Goal: Check status: Check status

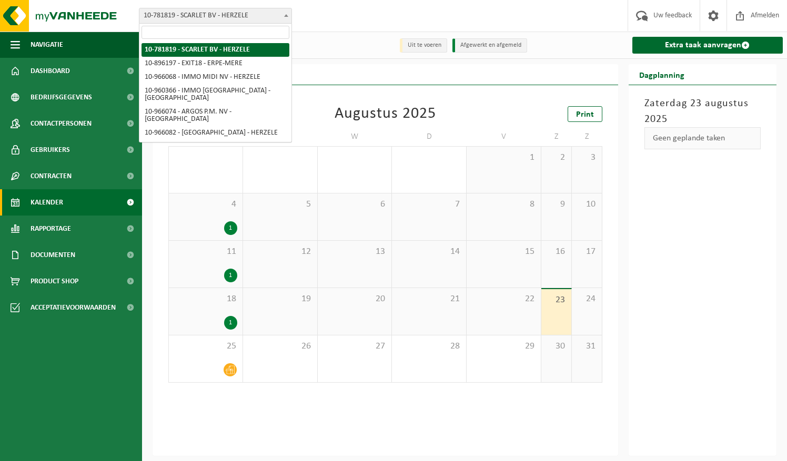
click at [257, 14] on span "10-781819 - SCARLET BV - HERZELE" at bounding box center [215, 15] width 152 height 15
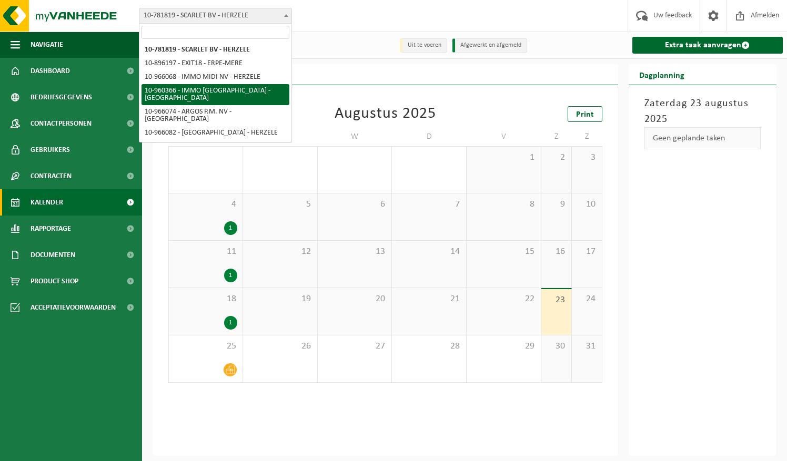
select select "149376"
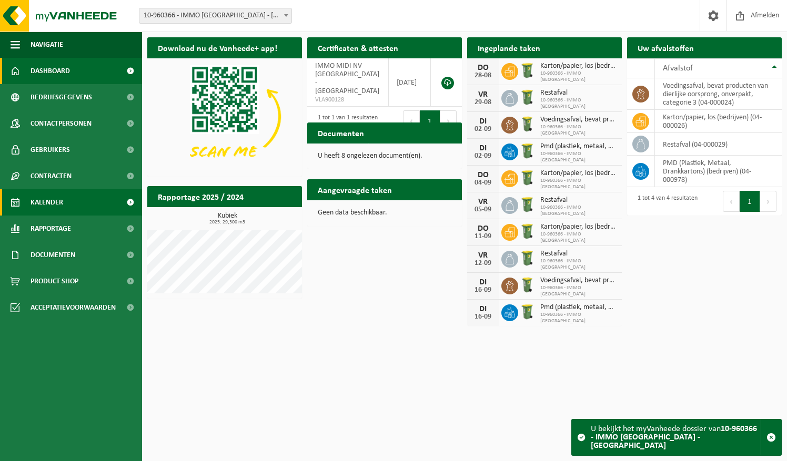
click at [76, 208] on link "Kalender" at bounding box center [71, 202] width 142 height 26
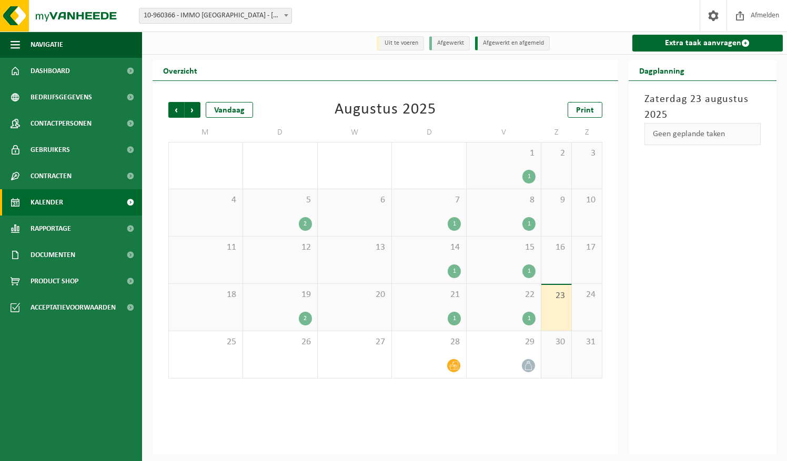
click at [308, 224] on div "2" at bounding box center [305, 224] width 13 height 14
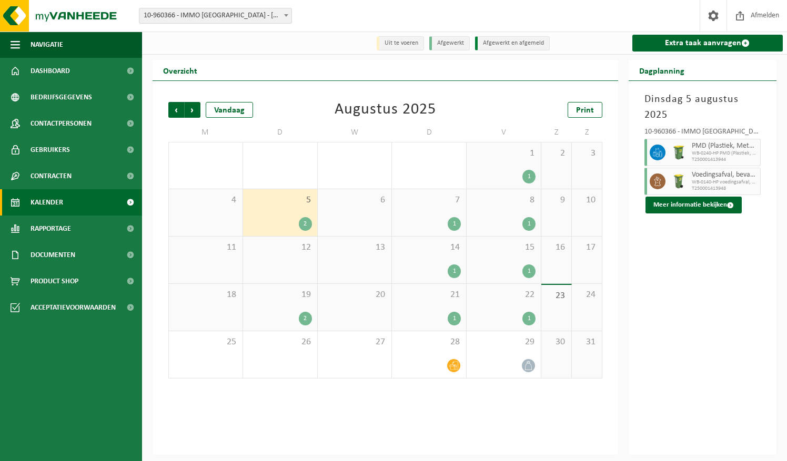
click at [453, 228] on div "1" at bounding box center [454, 224] width 13 height 14
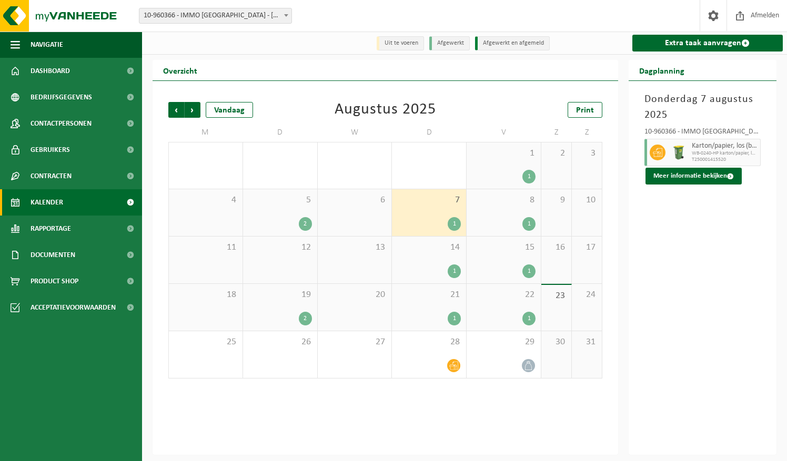
click at [531, 171] on div "1" at bounding box center [528, 177] width 13 height 14
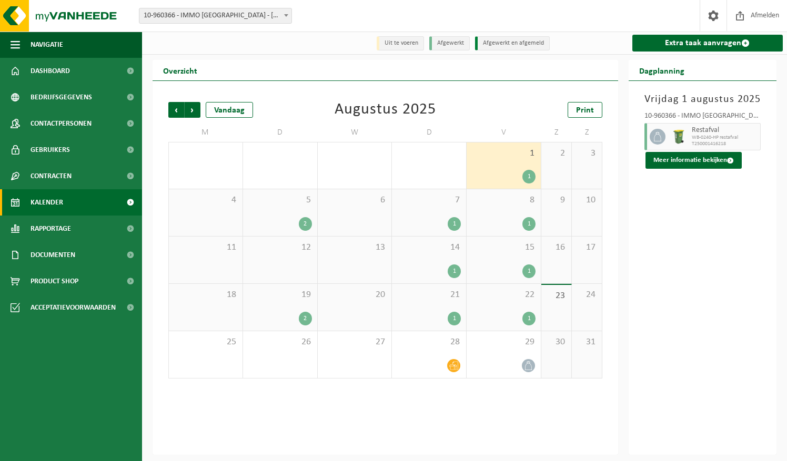
click at [529, 222] on div "1" at bounding box center [528, 224] width 13 height 14
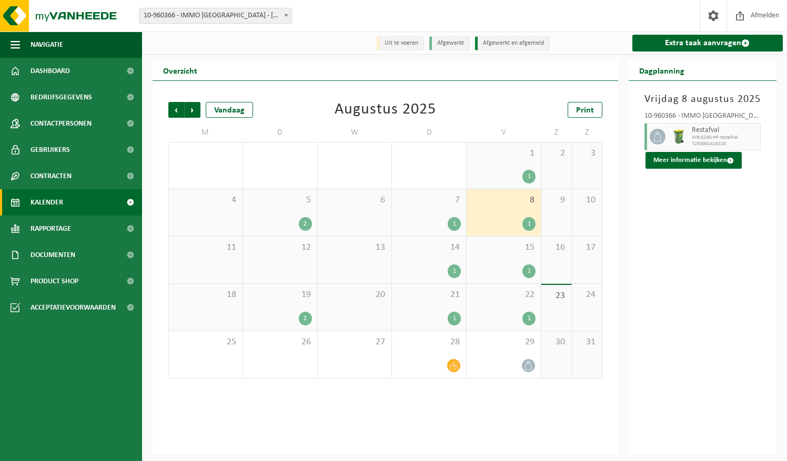
click at [269, 219] on div "2" at bounding box center [280, 224] width 64 height 14
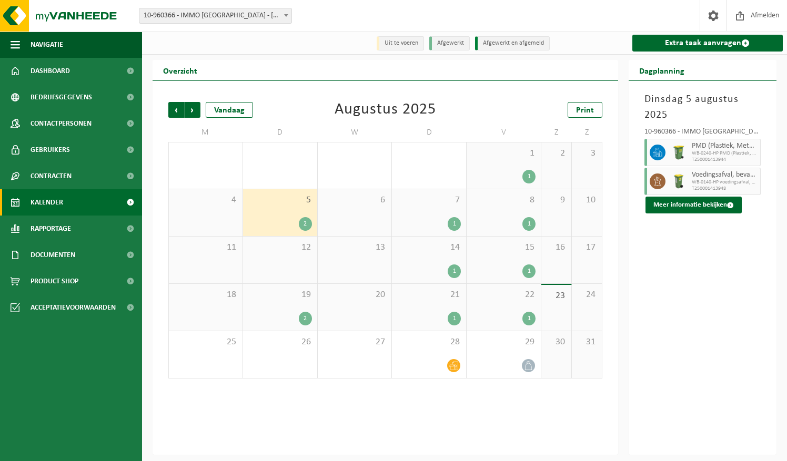
click at [505, 218] on div "1" at bounding box center [504, 224] width 64 height 14
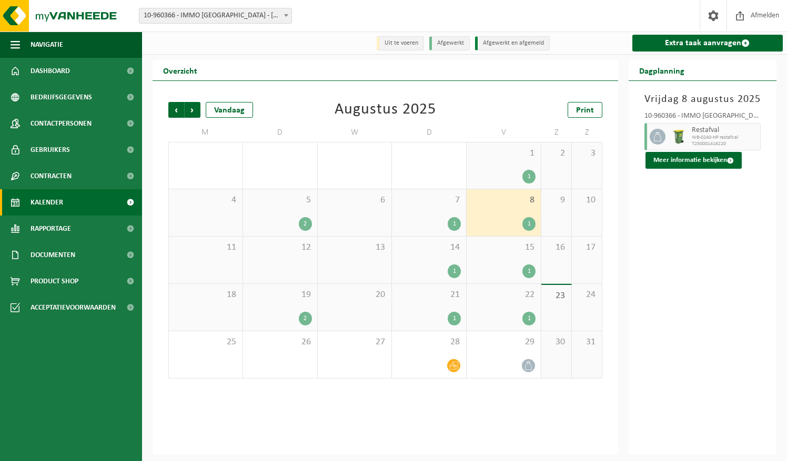
click at [510, 173] on div "1" at bounding box center [504, 177] width 64 height 14
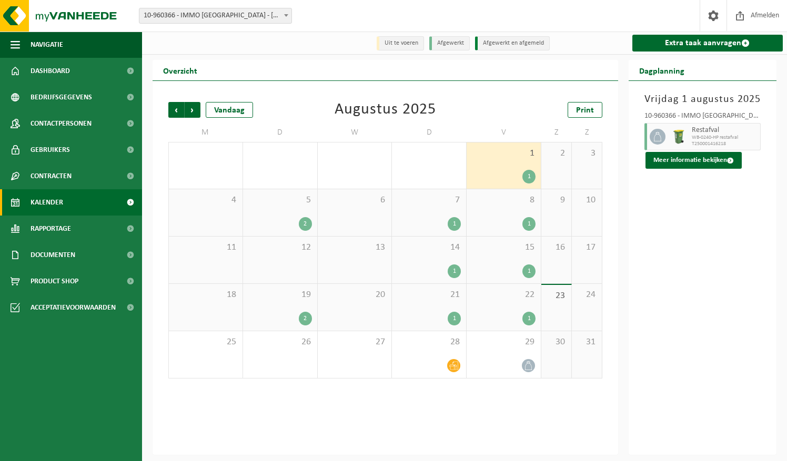
click at [514, 204] on span "8" at bounding box center [504, 201] width 64 height 12
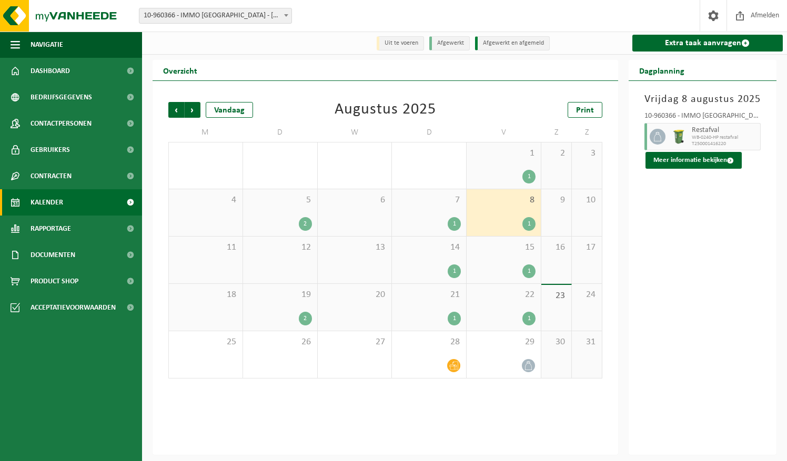
click at [515, 259] on div "15 1" at bounding box center [504, 260] width 74 height 47
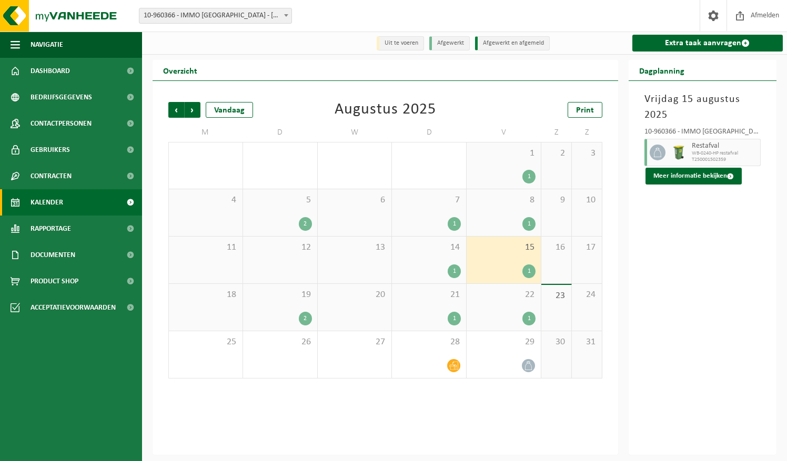
click at [437, 268] on div "1" at bounding box center [429, 272] width 64 height 14
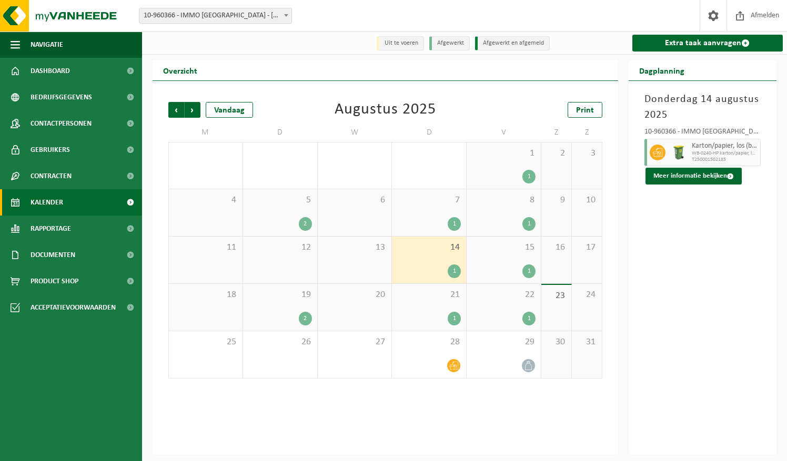
click at [508, 321] on div "1" at bounding box center [504, 319] width 64 height 14
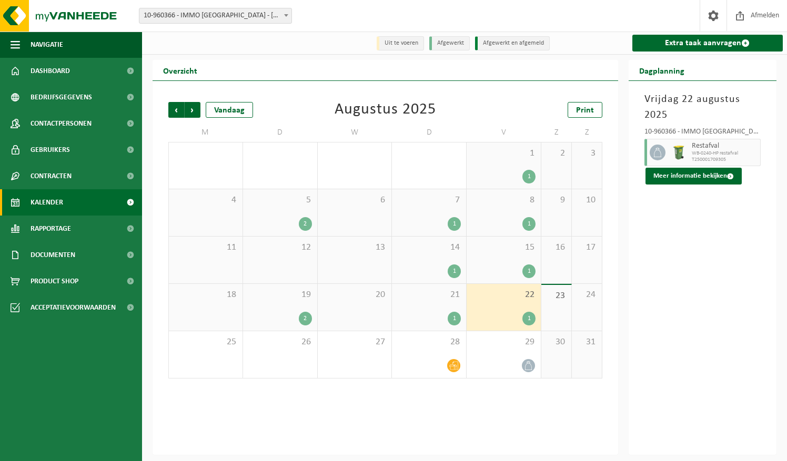
click at [507, 229] on div "1" at bounding box center [504, 224] width 64 height 14
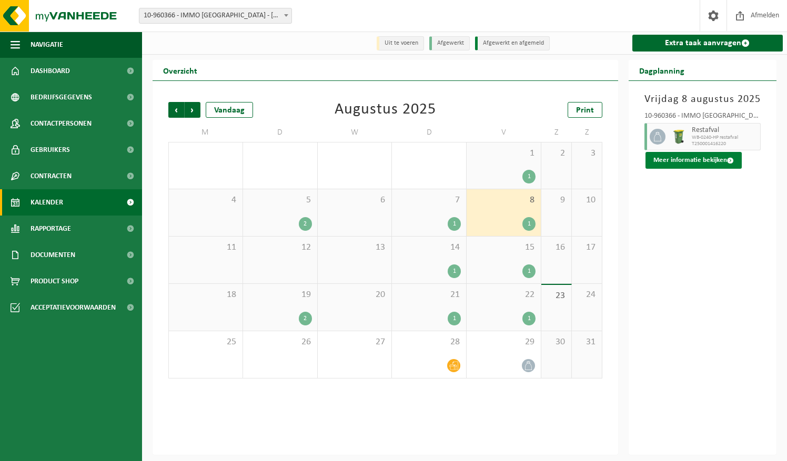
click at [715, 162] on button "Meer informatie bekijken" at bounding box center [694, 160] width 96 height 17
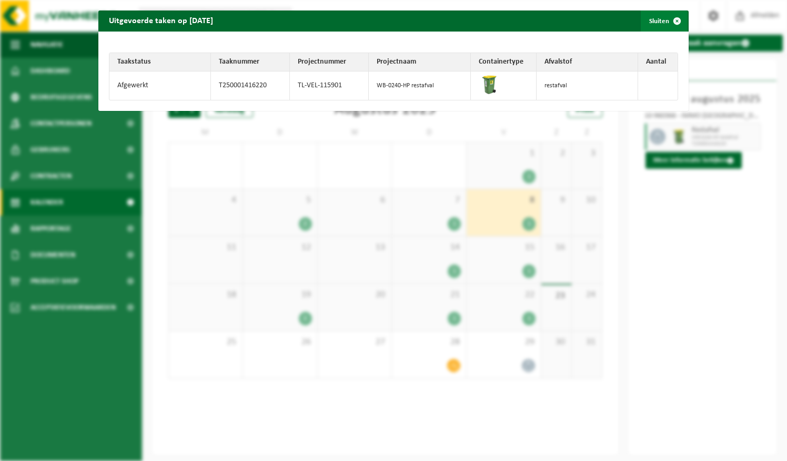
click at [672, 22] on span "button" at bounding box center [677, 21] width 21 height 21
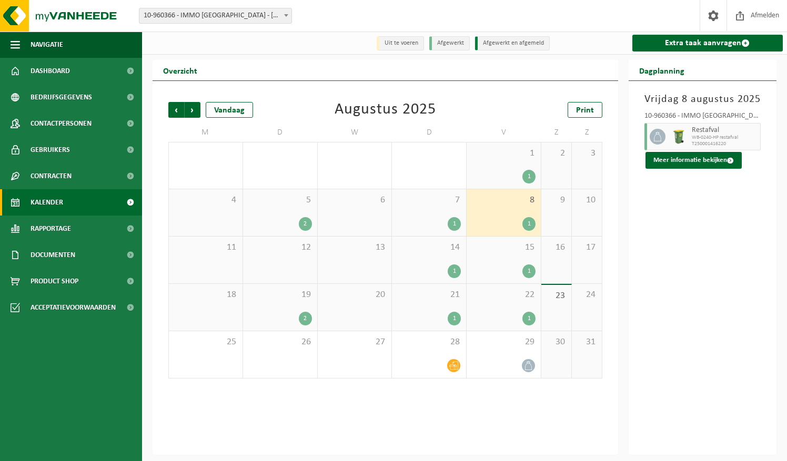
click at [517, 306] on div "22 1" at bounding box center [504, 307] width 74 height 47
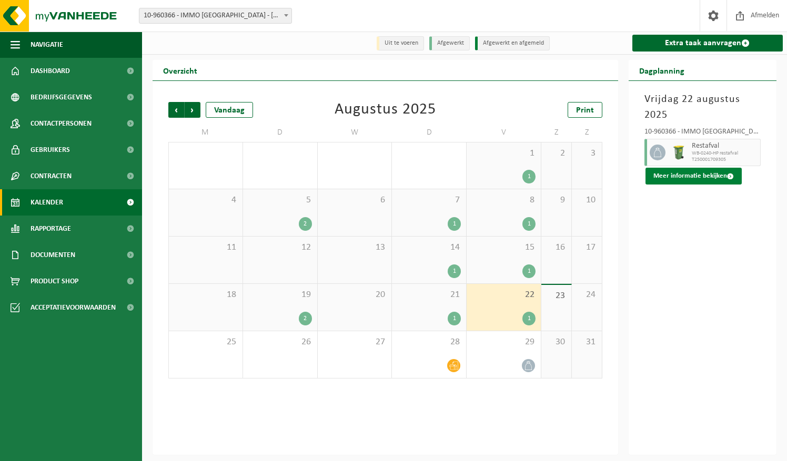
click at [685, 176] on button "Meer informatie bekijken" at bounding box center [694, 176] width 96 height 17
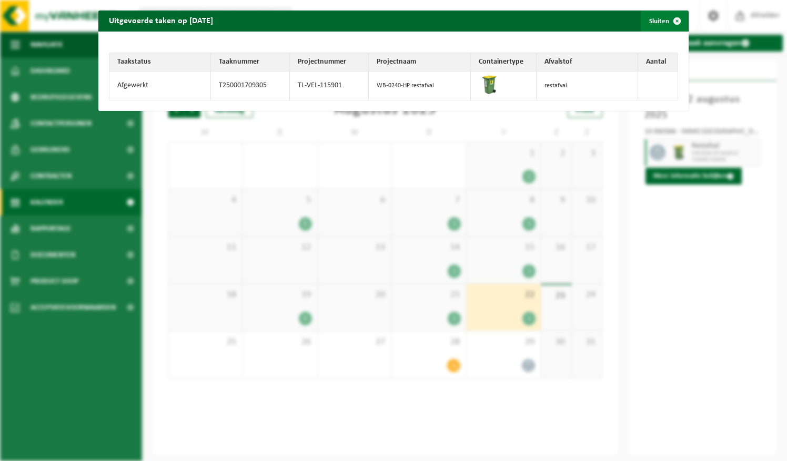
click at [668, 22] on span "button" at bounding box center [677, 21] width 21 height 21
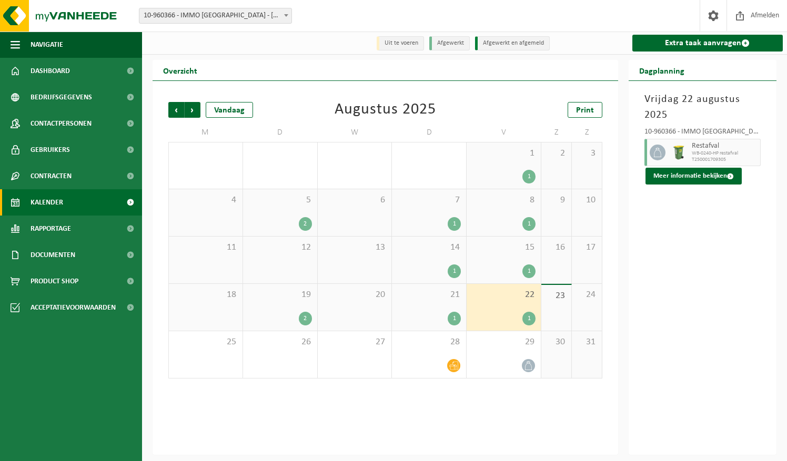
click at [487, 213] on div "8 1" at bounding box center [504, 212] width 74 height 47
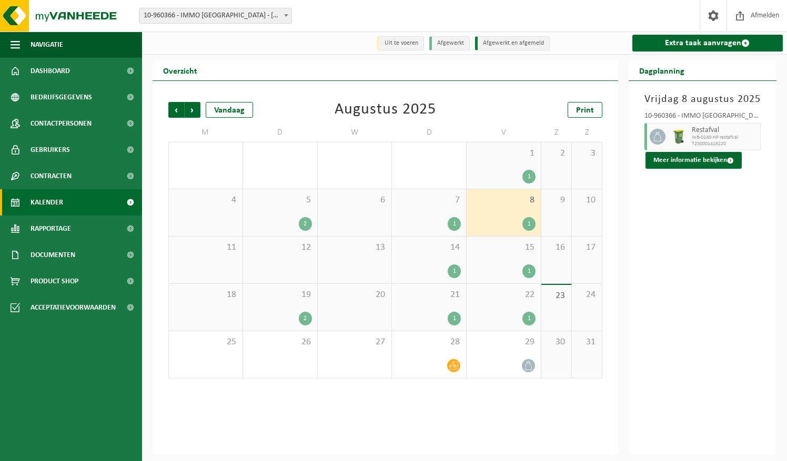
click at [506, 250] on span "15" at bounding box center [504, 248] width 64 height 12
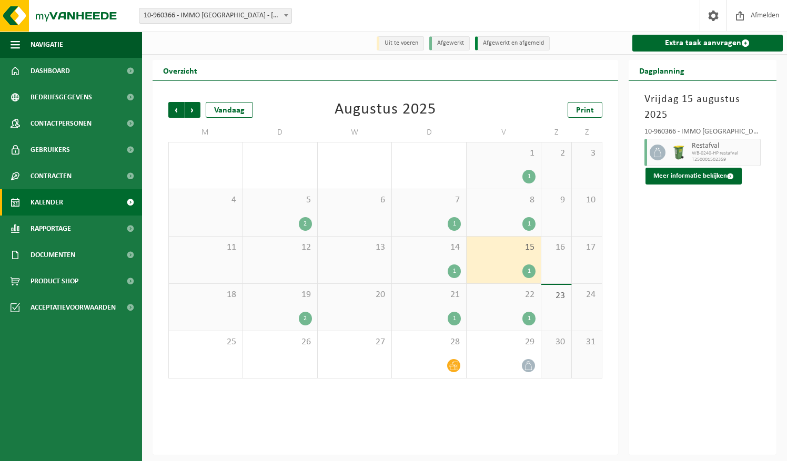
click at [453, 309] on div "21 1" at bounding box center [429, 307] width 74 height 47
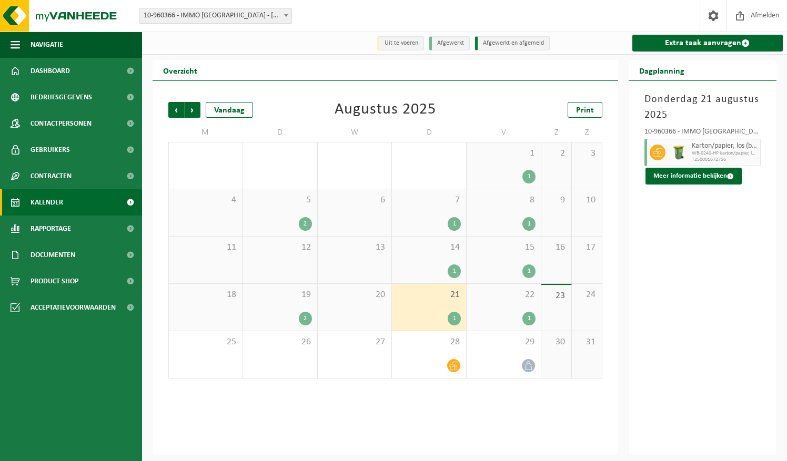
click at [443, 272] on div "1" at bounding box center [429, 272] width 64 height 14
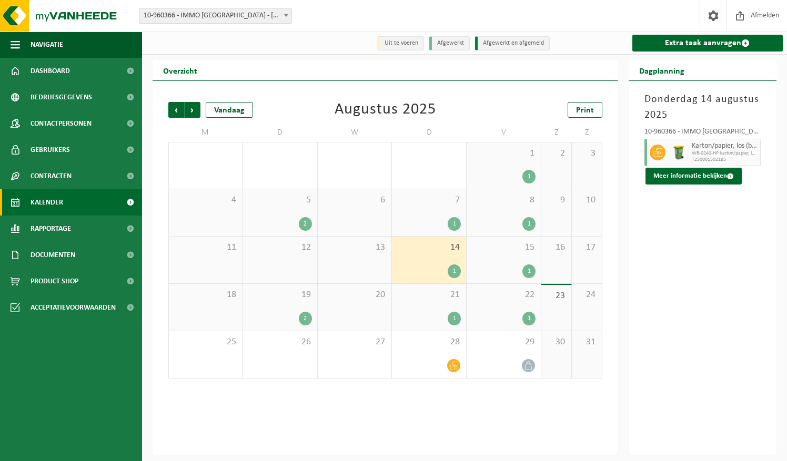
click at [441, 226] on div "1" at bounding box center [429, 224] width 64 height 14
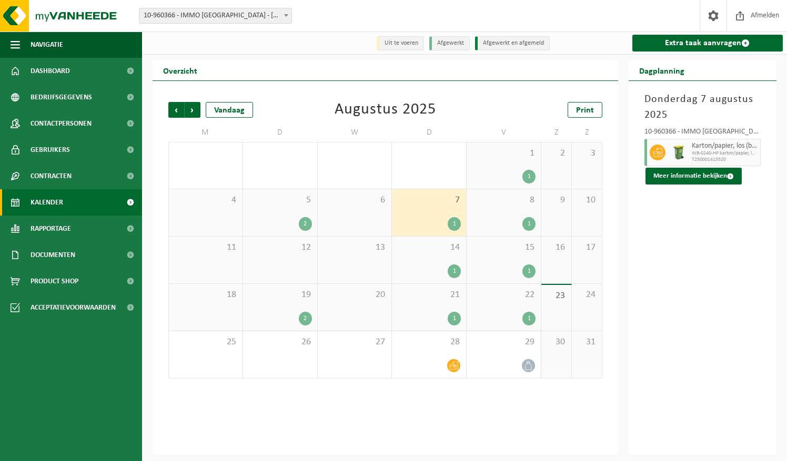
click at [277, 221] on div "2" at bounding box center [280, 224] width 64 height 14
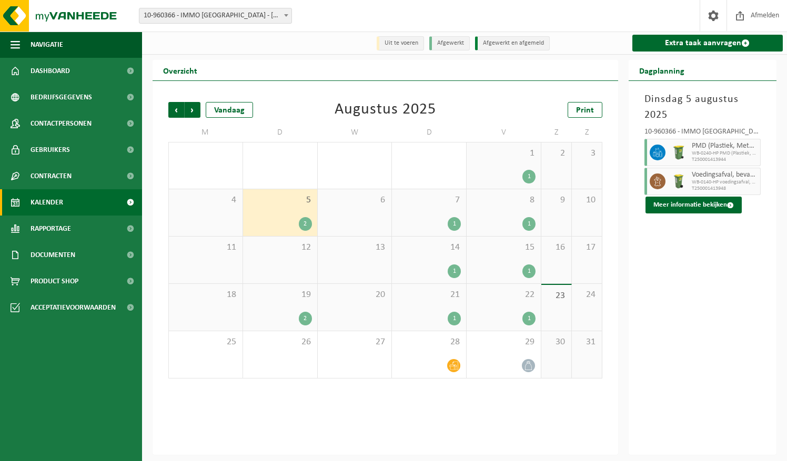
click at [269, 315] on div "2" at bounding box center [280, 319] width 64 height 14
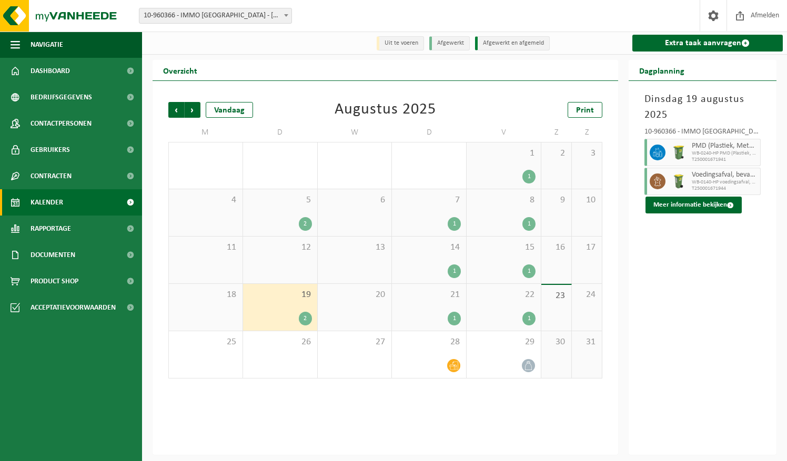
click at [517, 170] on div "1" at bounding box center [504, 177] width 64 height 14
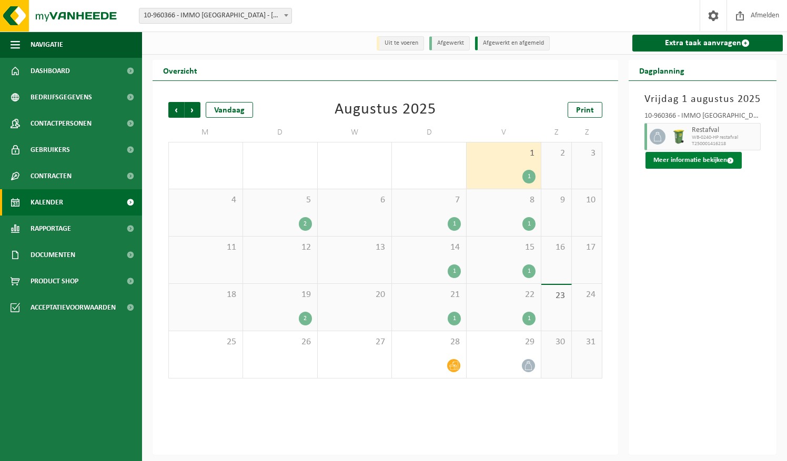
click at [718, 159] on button "Meer informatie bekijken" at bounding box center [694, 160] width 96 height 17
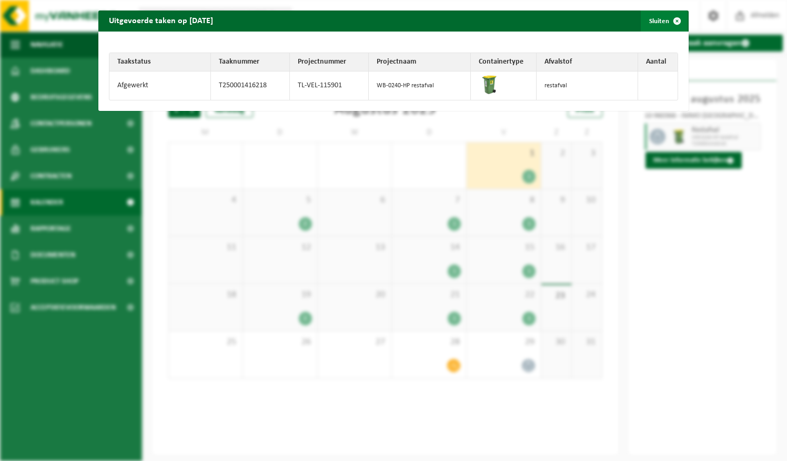
click at [673, 24] on span "button" at bounding box center [677, 21] width 21 height 21
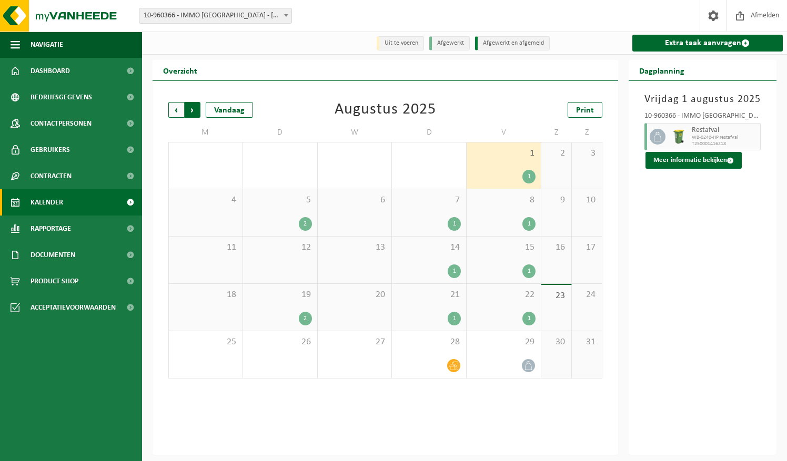
click at [178, 112] on span "Vorige" at bounding box center [176, 110] width 16 height 16
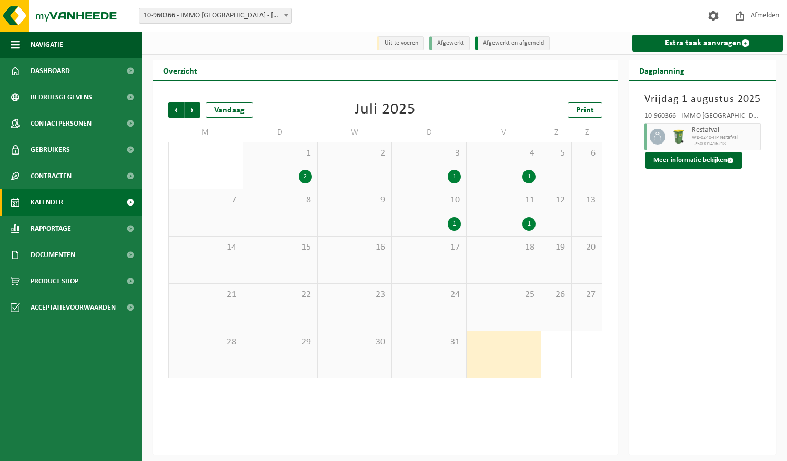
click at [519, 174] on div "1" at bounding box center [504, 177] width 64 height 14
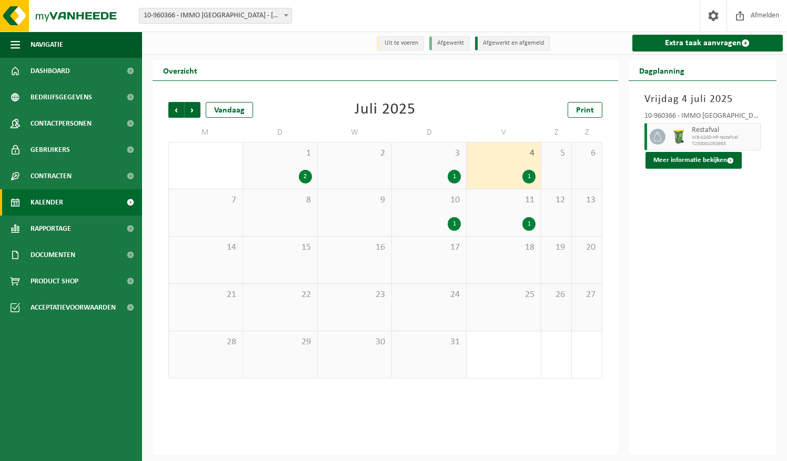
click at [519, 209] on div "11 1" at bounding box center [504, 212] width 74 height 47
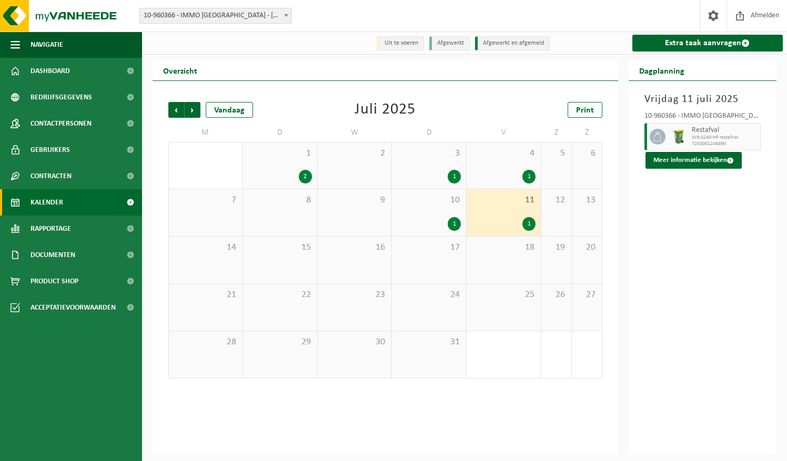
click at [523, 255] on div "18" at bounding box center [504, 260] width 74 height 47
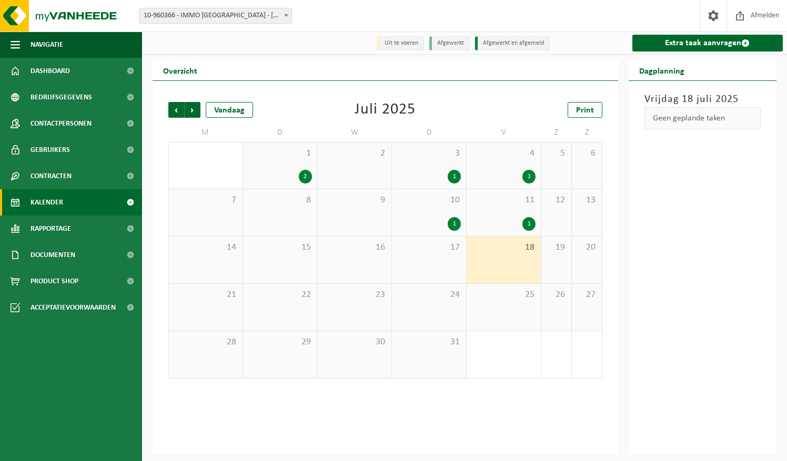
click at [514, 300] on span "25" at bounding box center [504, 295] width 64 height 12
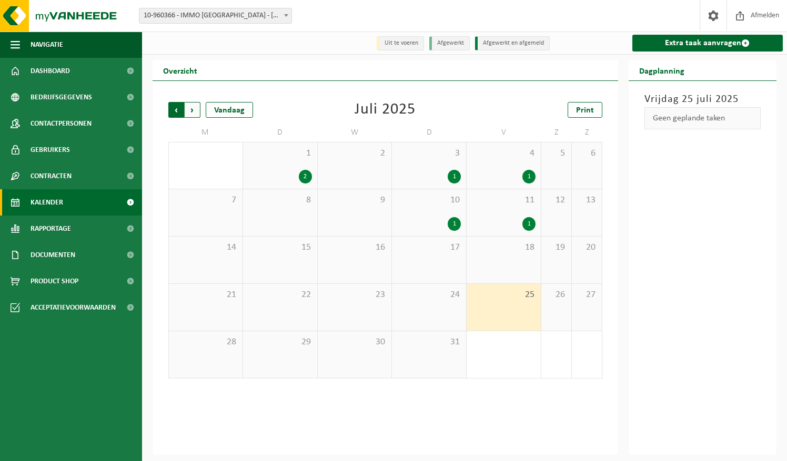
click at [193, 112] on span "Volgende" at bounding box center [193, 110] width 16 height 16
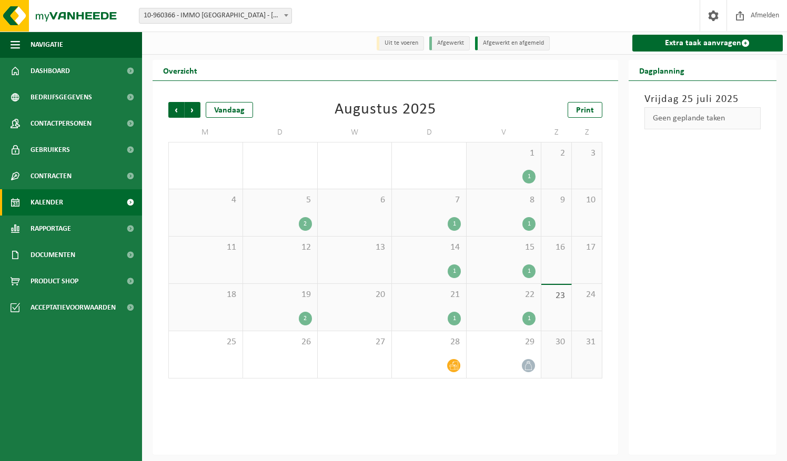
click at [193, 112] on span "Volgende" at bounding box center [193, 110] width 16 height 16
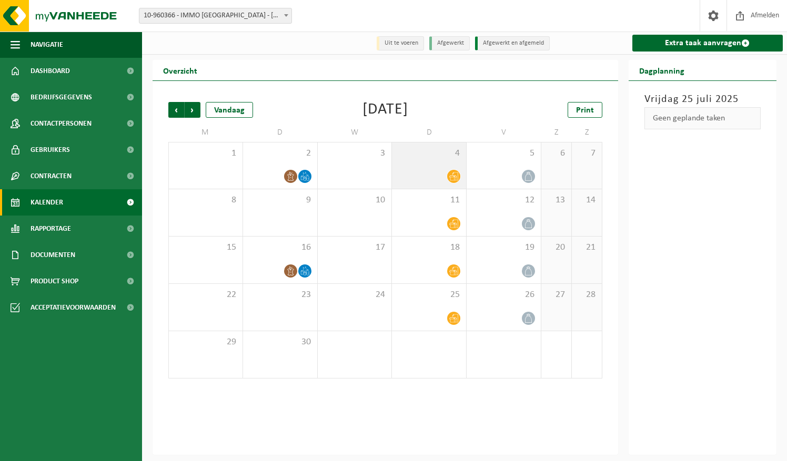
click at [454, 174] on icon at bounding box center [453, 177] width 9 height 8
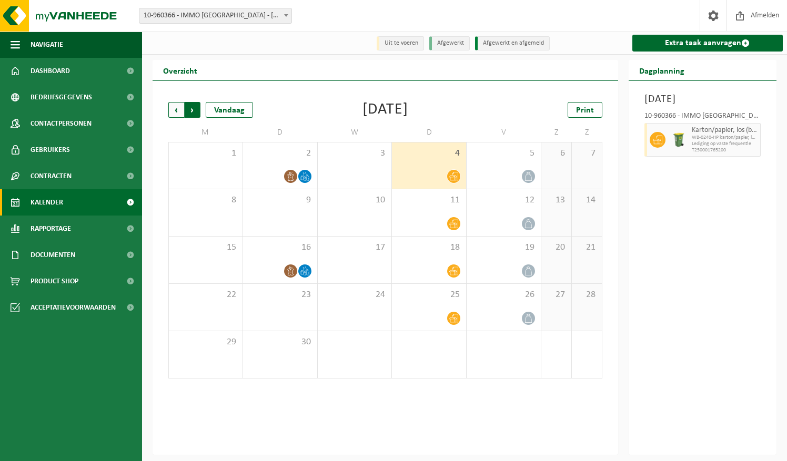
click at [172, 110] on span "Vorige" at bounding box center [176, 110] width 16 height 16
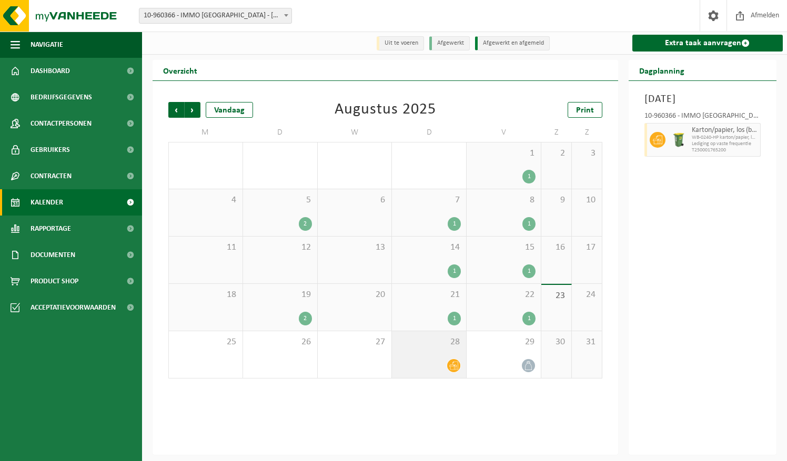
click at [438, 351] on div "28" at bounding box center [429, 354] width 74 height 47
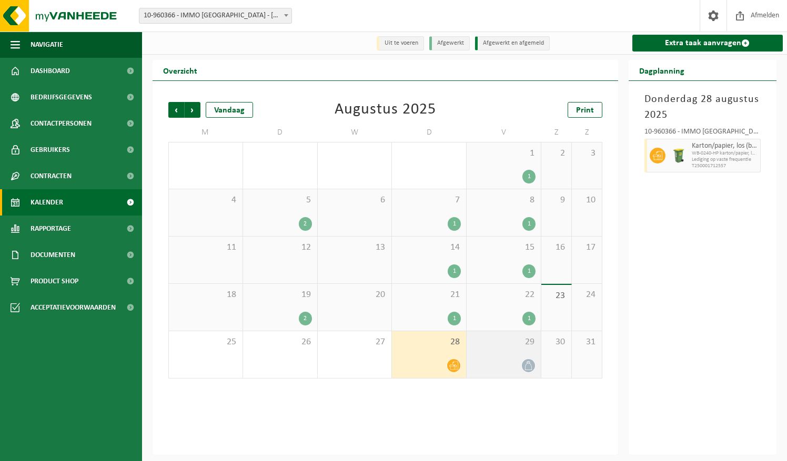
click at [525, 366] on icon at bounding box center [528, 365] width 9 height 9
